Goal: Task Accomplishment & Management: Complete application form

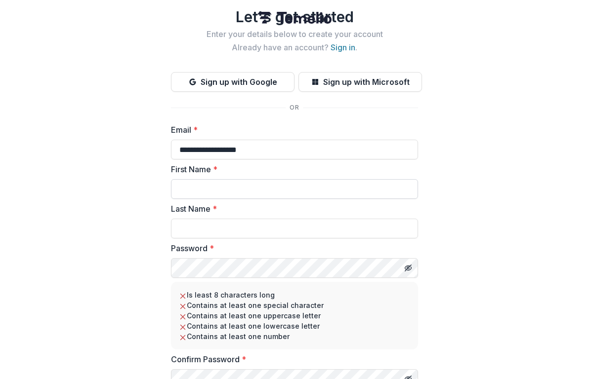
type input "**********"
type input "****"
type input "***"
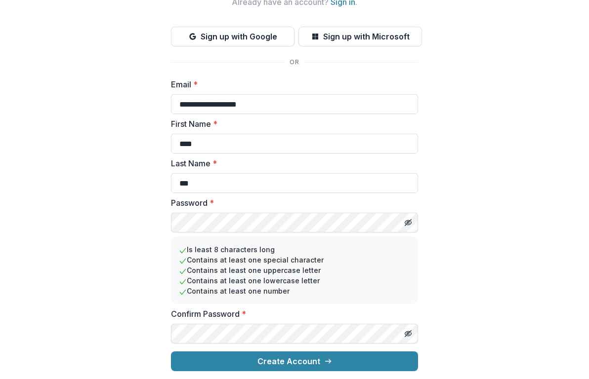
scroll to position [69, 0]
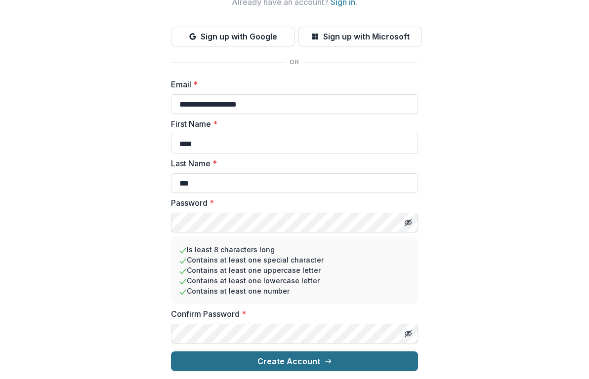
click at [301, 362] on button "Create Account" at bounding box center [294, 362] width 247 height 20
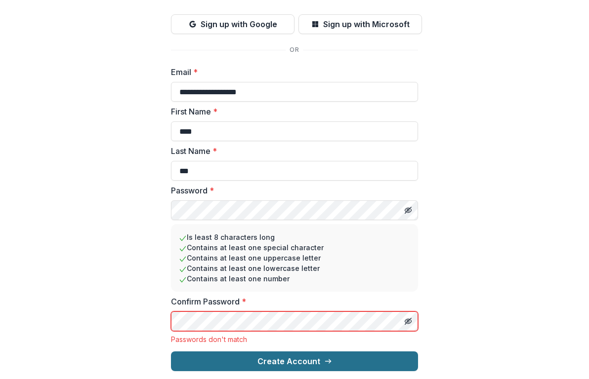
scroll to position [82, 0]
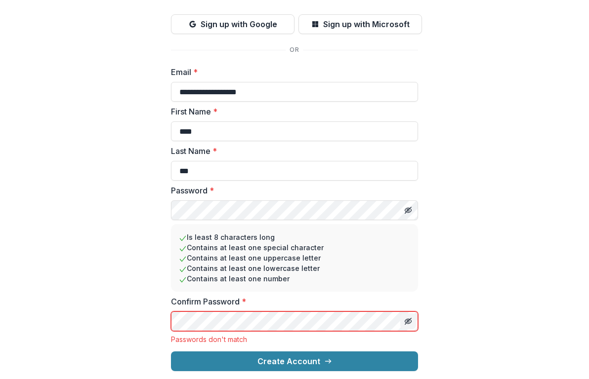
click at [406, 323] on icon "Toggle password visibility" at bounding box center [408, 322] width 8 height 8
click at [407, 323] on circle "Toggle password visibility" at bounding box center [408, 322] width 2 height 2
click at [408, 209] on line "Toggle password visibility" at bounding box center [408, 210] width 6 height 6
click at [407, 209] on icon "Toggle password visibility" at bounding box center [408, 210] width 8 height 8
click at [407, 321] on icon "Toggle password visibility" at bounding box center [408, 322] width 2 height 2
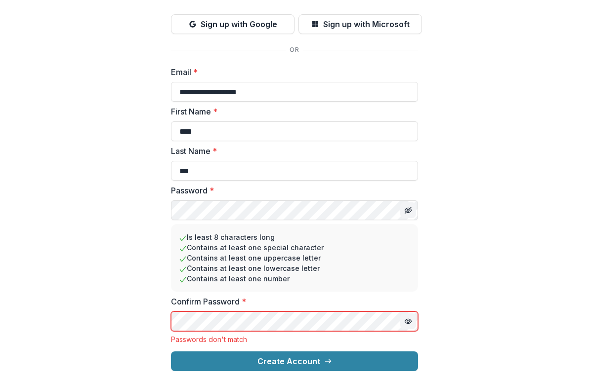
click at [407, 321] on circle "Toggle password visibility" at bounding box center [408, 322] width 2 height 2
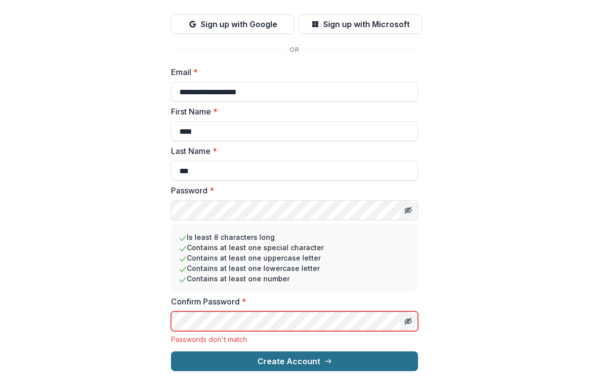
click at [341, 357] on button "Create Account" at bounding box center [294, 362] width 247 height 20
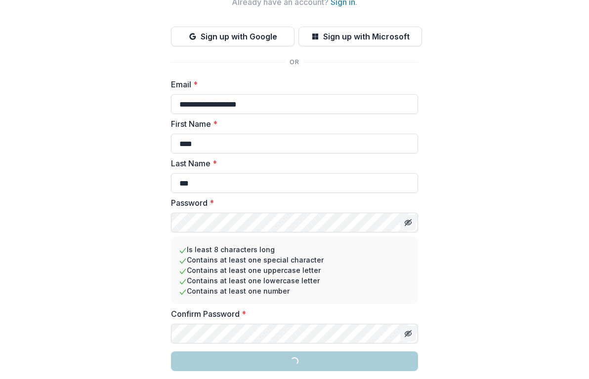
scroll to position [69, 0]
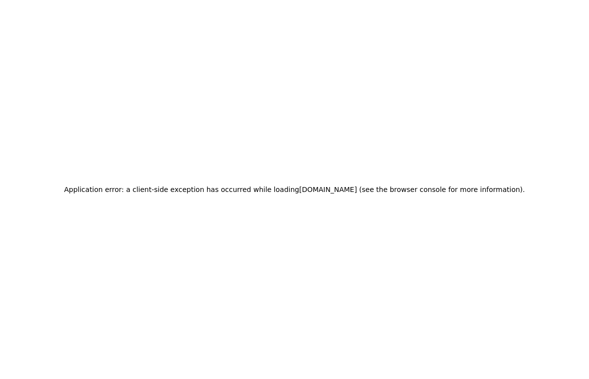
drag, startPoint x: 356, startPoint y: 191, endPoint x: 296, endPoint y: 188, distance: 59.8
click at [296, 188] on h2 "Application error: a client-side exception has occurred while loading [DOMAIN_N…" at bounding box center [294, 190] width 461 height 14
copy h2 "app.trytemelio.com"
